Goal: Find contact information: Find contact information

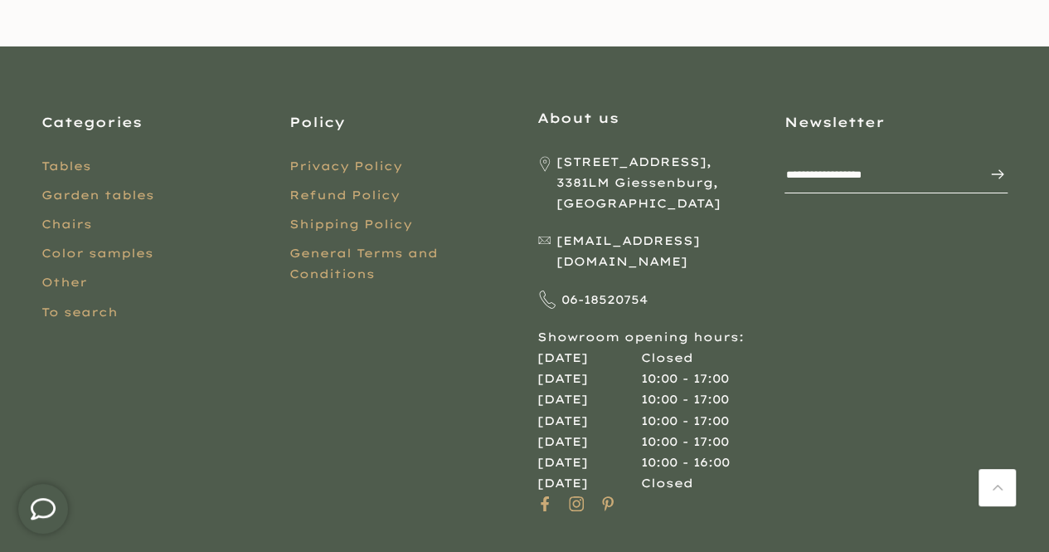
scroll to position [3017, 0]
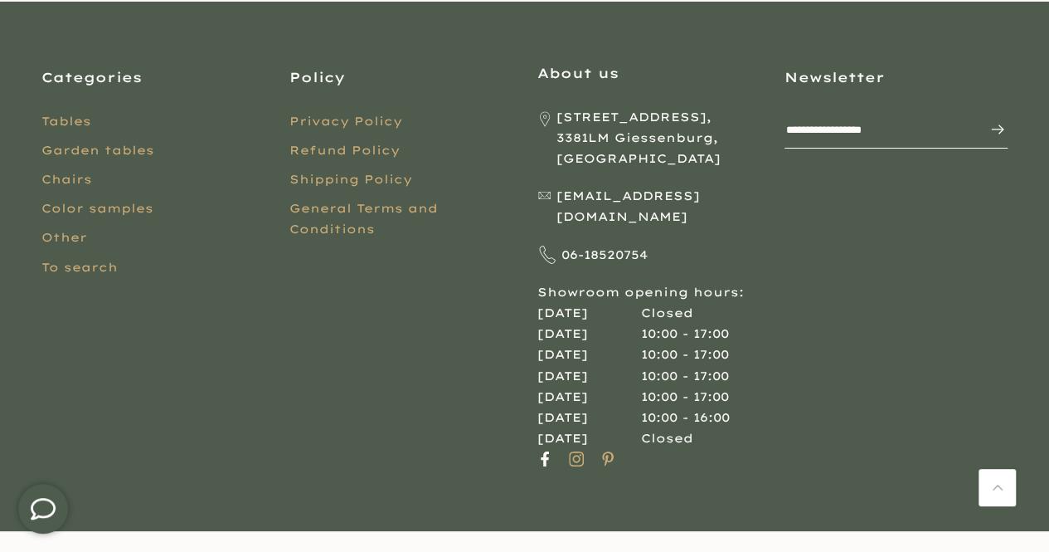
click at [545, 451] on icon at bounding box center [545, 458] width 8 height 15
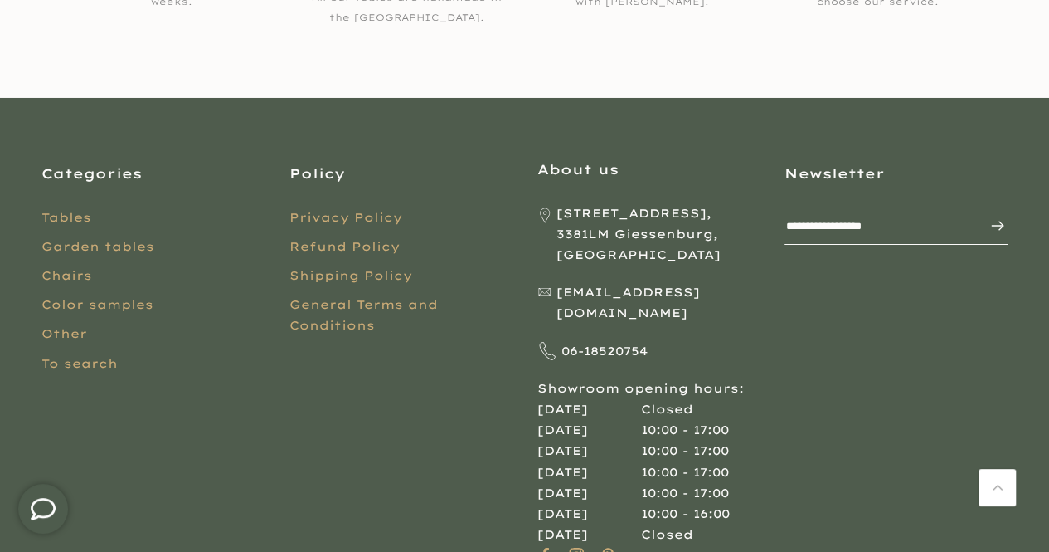
scroll to position [3017, 0]
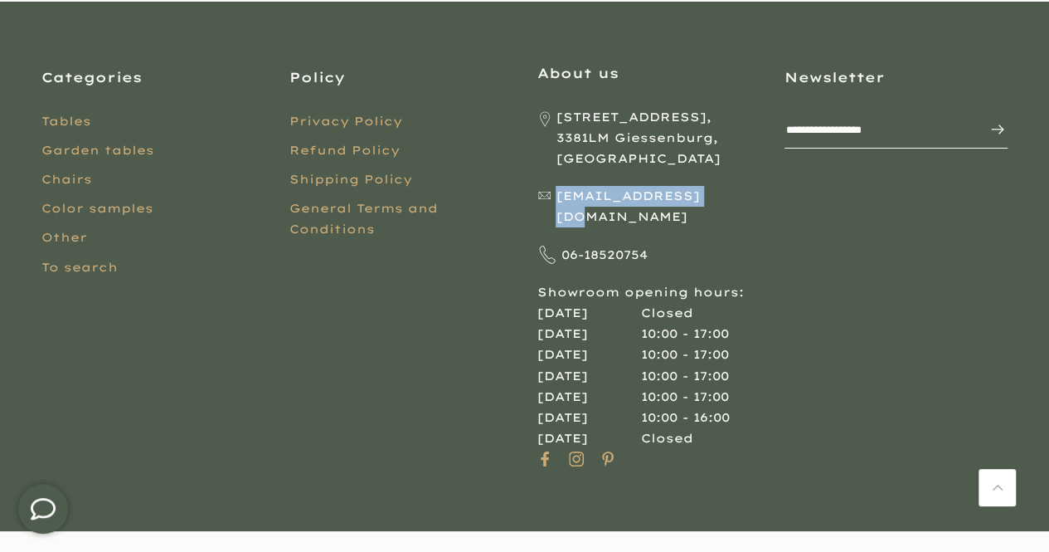
drag, startPoint x: 680, startPoint y: 202, endPoint x: 561, endPoint y: 197, distance: 119.6
click at [561, 197] on p "[EMAIL_ADDRESS][DOMAIN_NAME]" at bounding box center [648, 206] width 223 height 41
copy font "[EMAIL_ADDRESS][DOMAIN_NAME]"
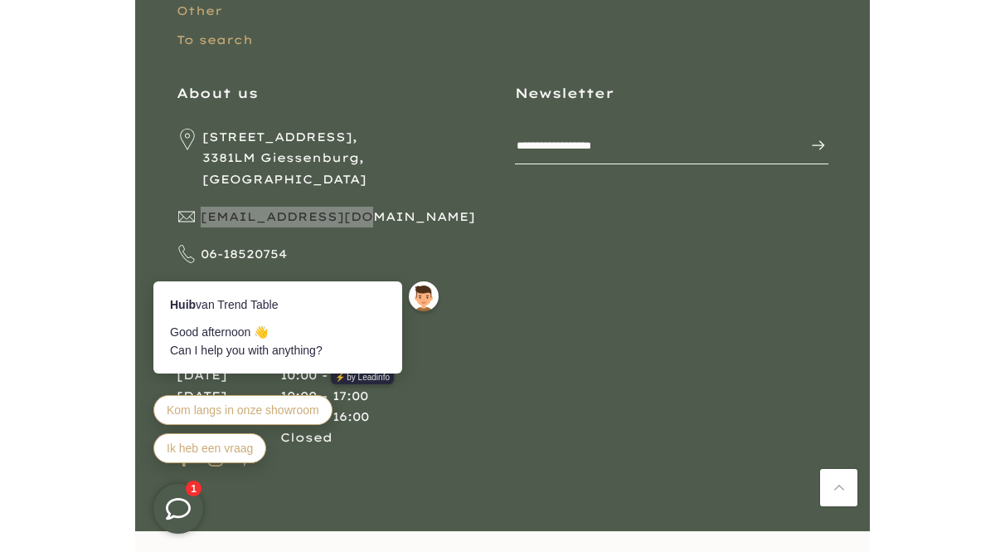
scroll to position [2773, 0]
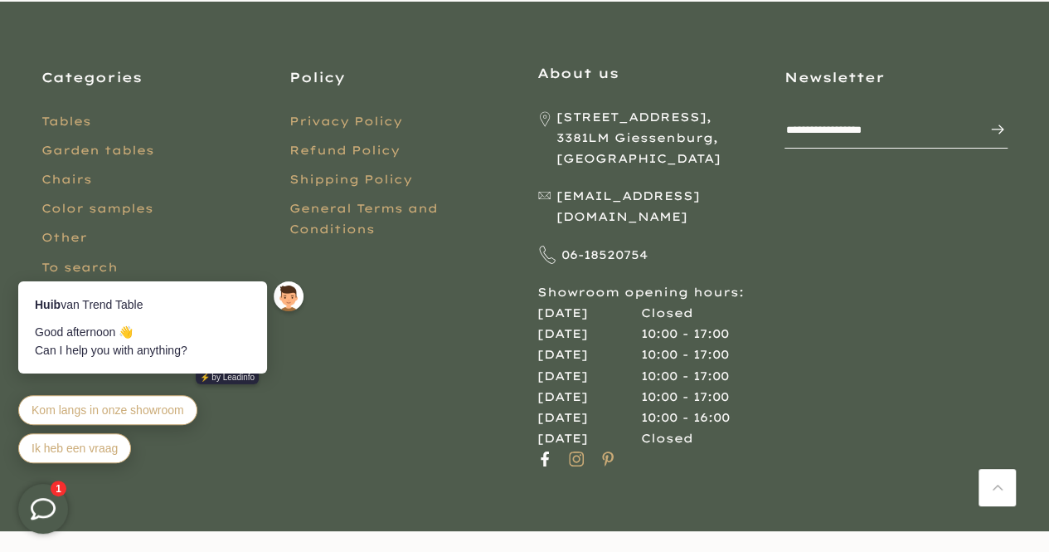
click at [544, 451] on icon at bounding box center [545, 458] width 8 height 15
drag, startPoint x: 652, startPoint y: 229, endPoint x: 564, endPoint y: 236, distance: 88.2
click at [564, 245] on p "06-18520754" at bounding box center [648, 255] width 223 height 21
copy font "06-18520754"
